Goal: Task Accomplishment & Management: Manage account settings

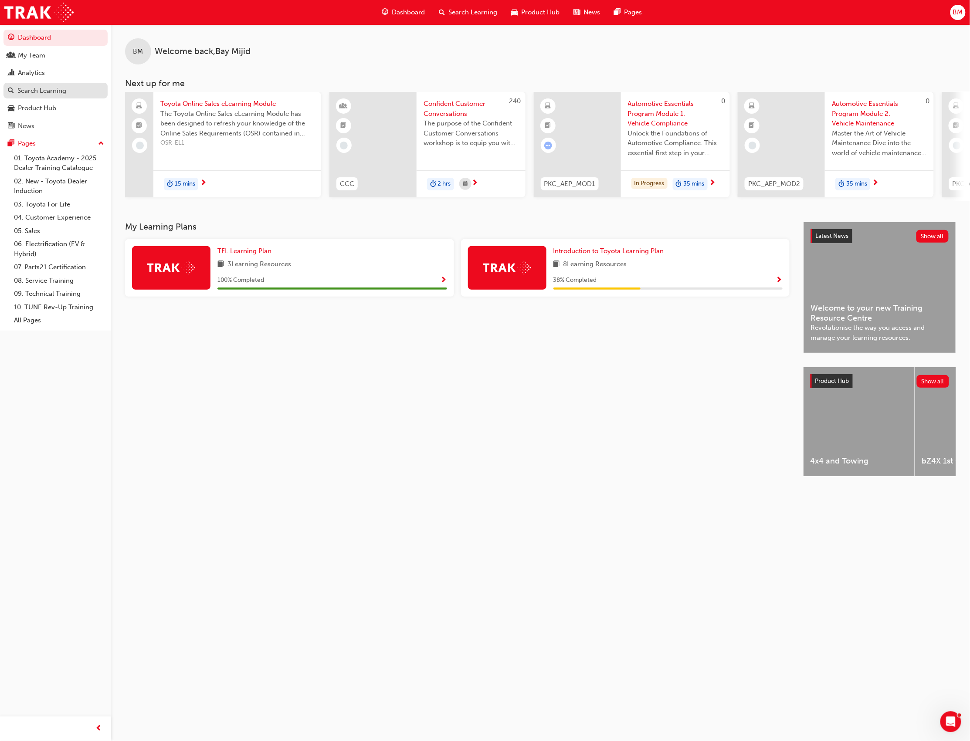
click at [37, 90] on div "Search Learning" at bounding box center [41, 91] width 49 height 10
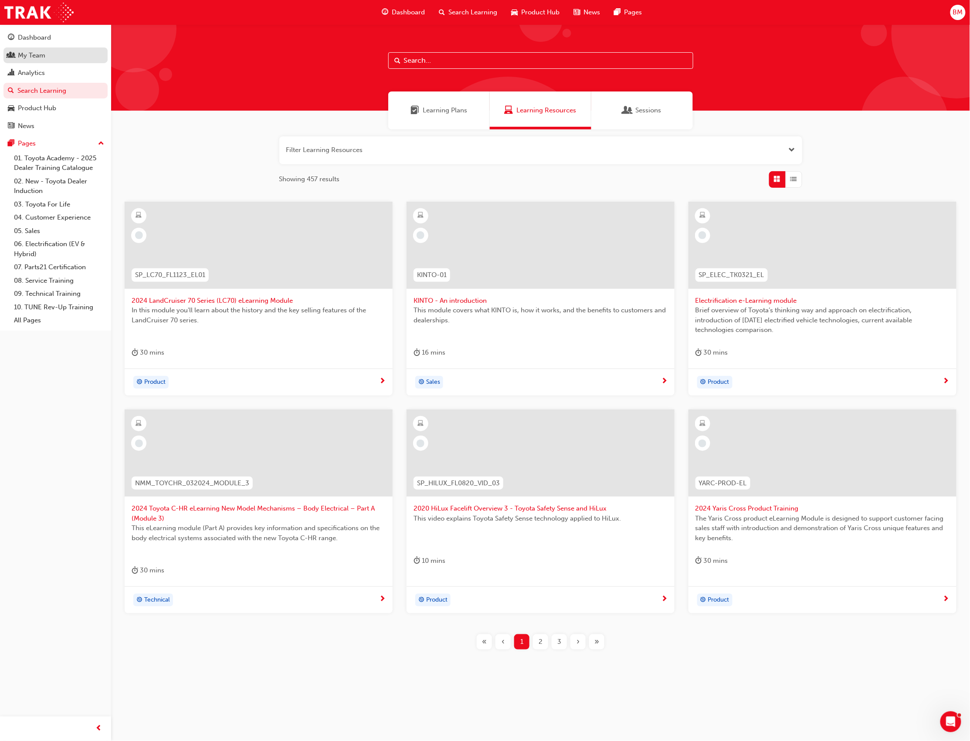
click at [27, 56] on div "My Team" at bounding box center [31, 56] width 27 height 10
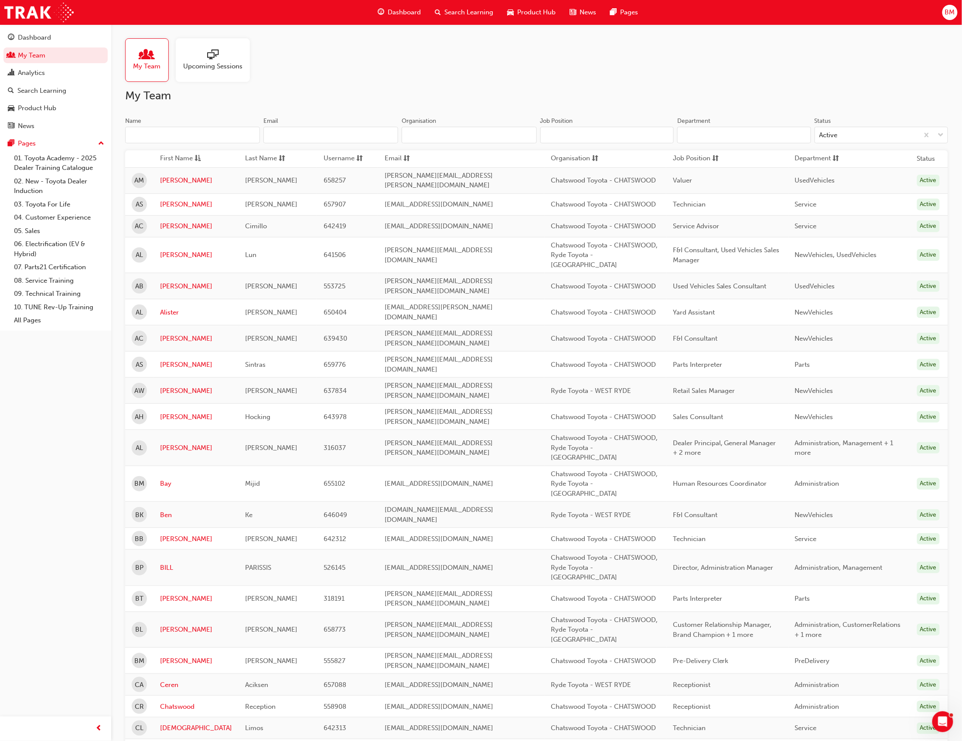
click at [210, 58] on span "sessionType_ONLINE_URL-icon" at bounding box center [212, 55] width 11 height 12
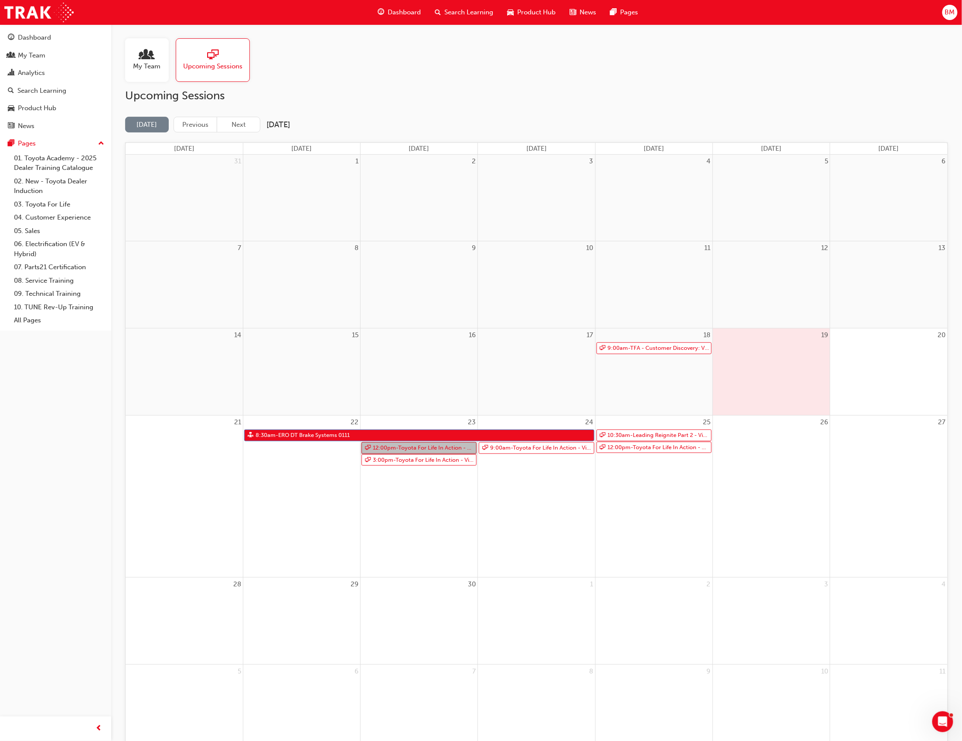
click at [415, 447] on link "12:00pm - Toyota For Life In Action - Virtual Classroom" at bounding box center [418, 448] width 115 height 12
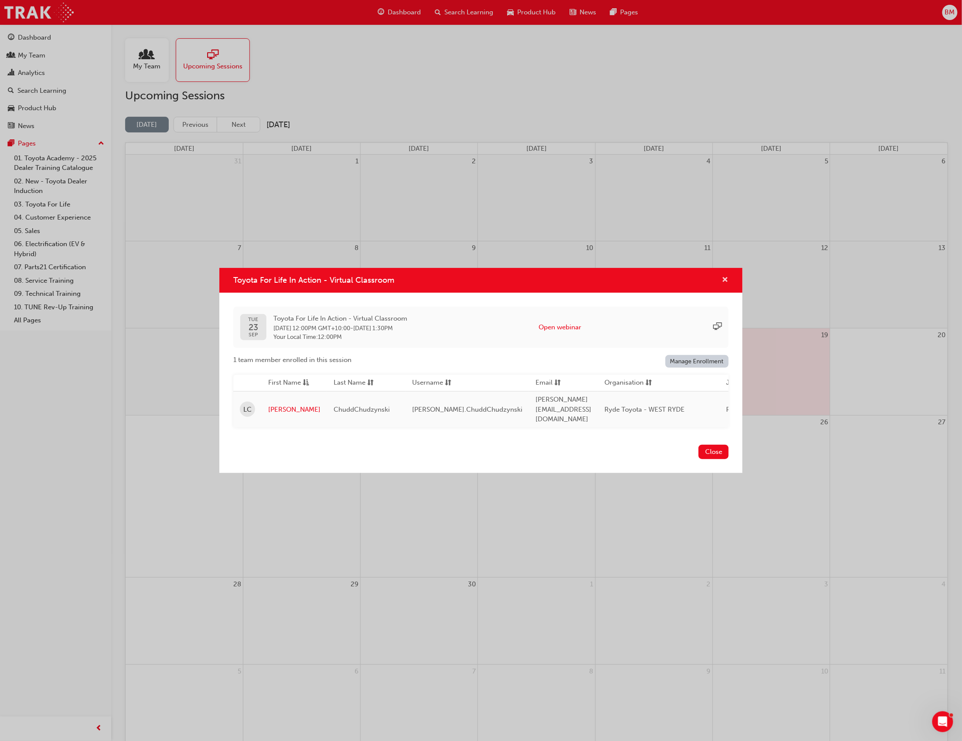
click at [723, 283] on span "cross-icon" at bounding box center [725, 281] width 7 height 8
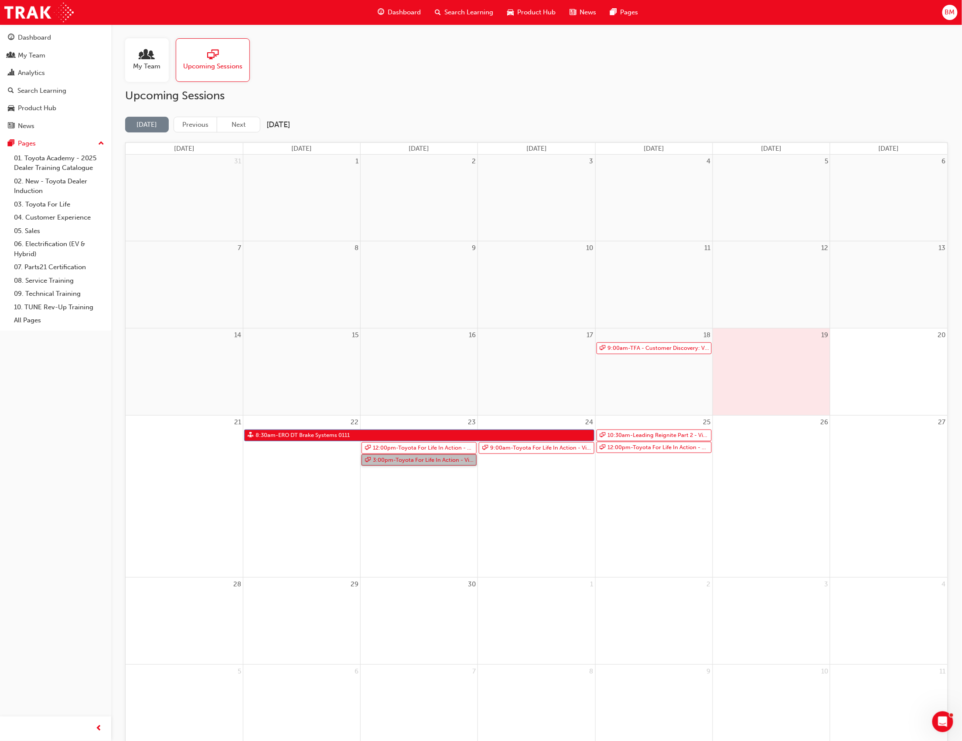
click at [439, 460] on link "3:00pm - Toyota For Life In Action - Virtual Classroom" at bounding box center [418, 461] width 115 height 12
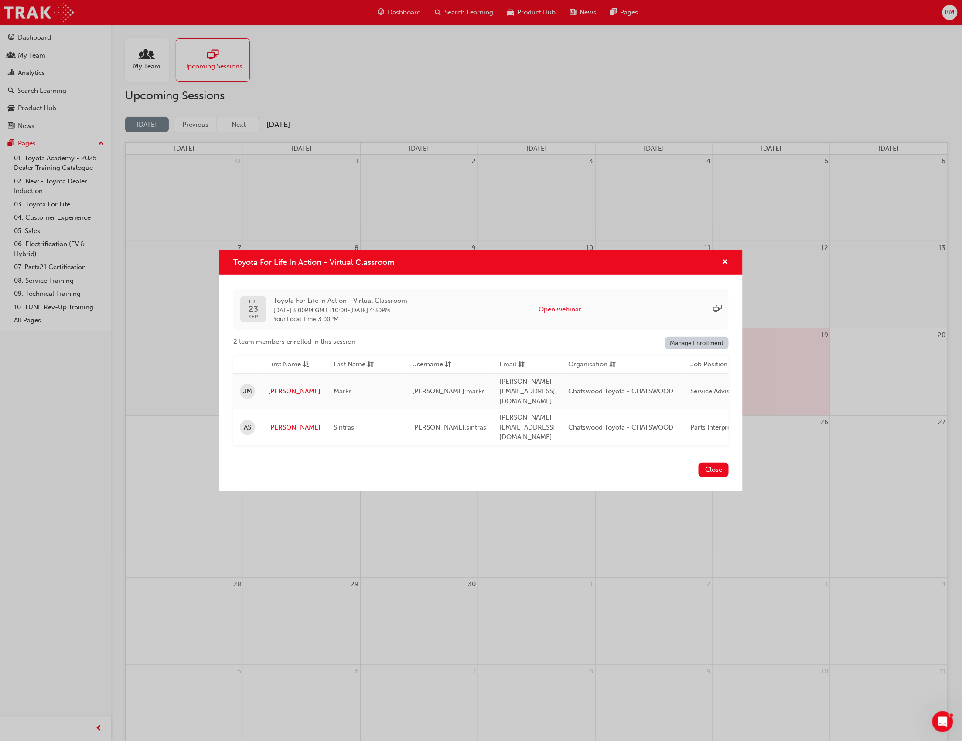
click at [699, 350] on link "Manage Enrollment" at bounding box center [697, 343] width 64 height 13
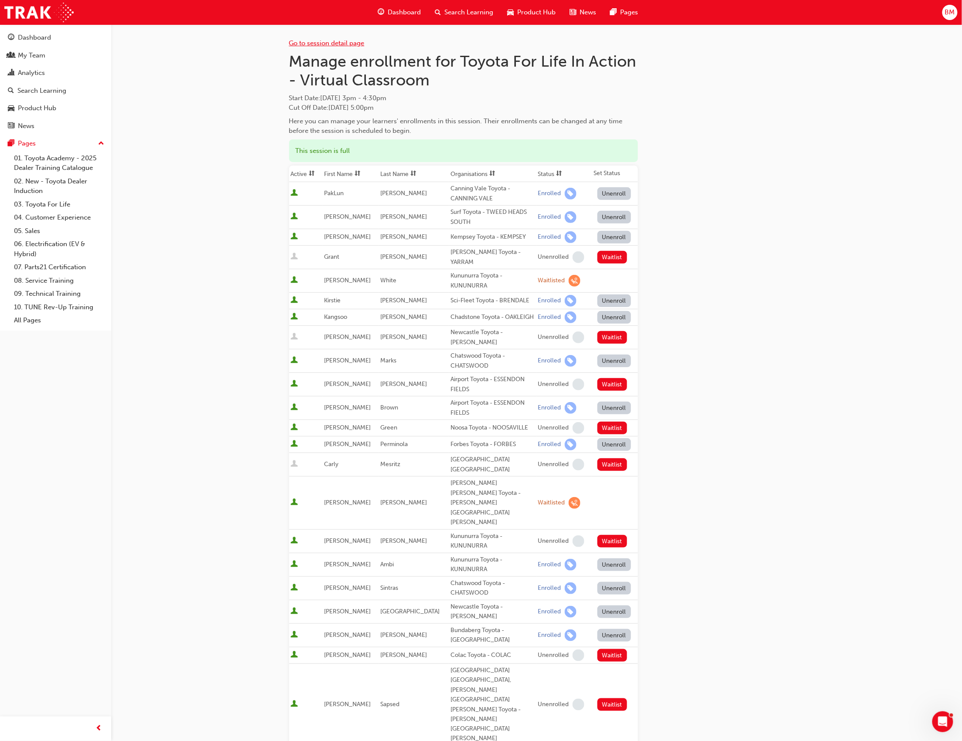
click at [329, 44] on link "Go to session detail page" at bounding box center [326, 43] width 75 height 8
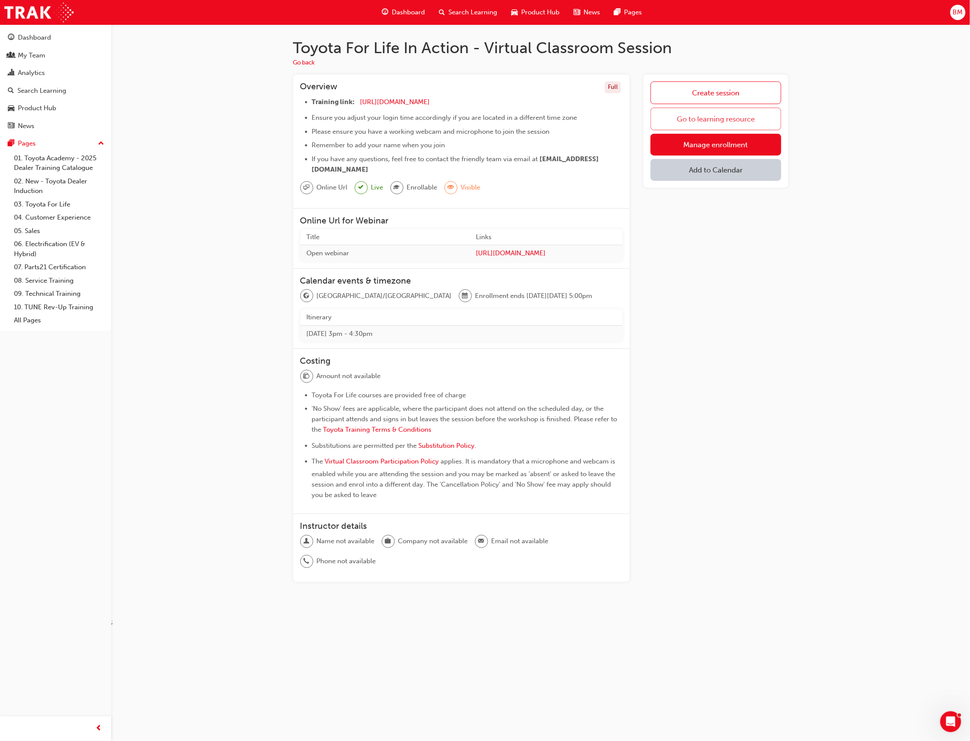
click at [722, 117] on link "Go to learning resource" at bounding box center [716, 119] width 130 height 23
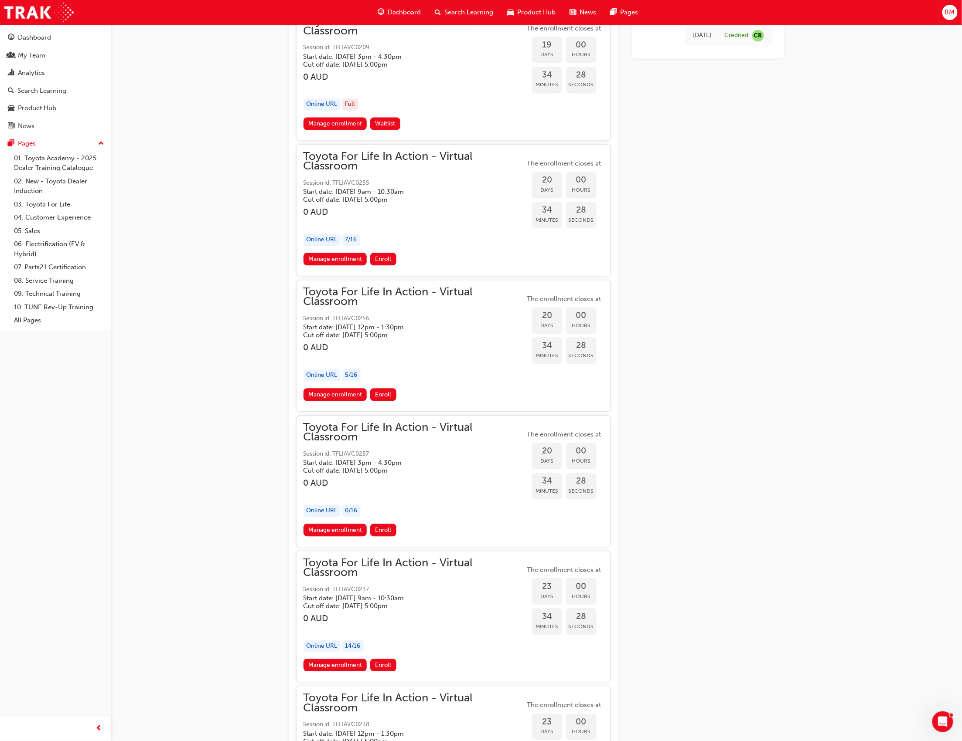
scroll to position [5017, 0]
